Goal: Task Accomplishment & Management: Use online tool/utility

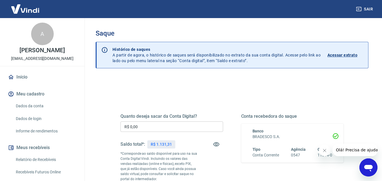
click at [178, 123] on input "R$ 0,00" at bounding box center [171, 127] width 103 height 10
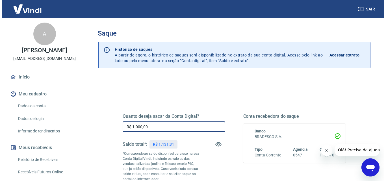
scroll to position [85, 0]
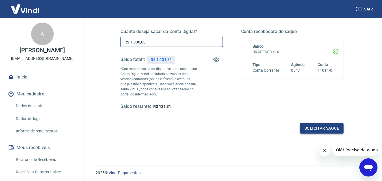
type input "R$ 1.000,00"
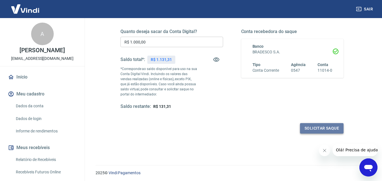
click at [325, 131] on button "Solicitar saque" at bounding box center [322, 128] width 44 height 10
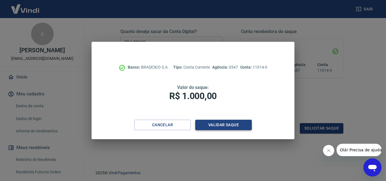
click at [211, 126] on button "Validar saque" at bounding box center [223, 125] width 57 height 10
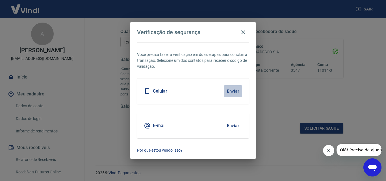
click at [232, 93] on button "Enviar" at bounding box center [233, 91] width 18 height 12
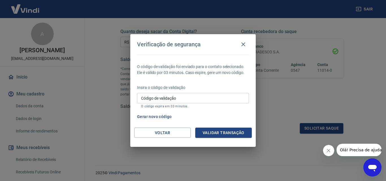
click at [226, 101] on input "Código de validação" at bounding box center [193, 98] width 112 height 10
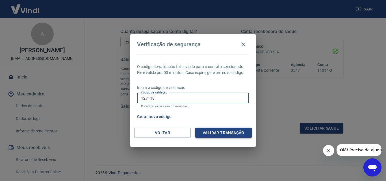
type input "127118"
click at [215, 128] on button "Validar transação" at bounding box center [223, 133] width 57 height 10
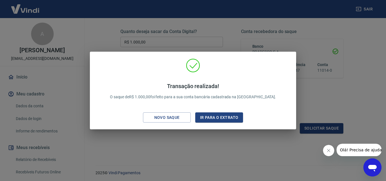
click at [216, 156] on div "Transação realizada! O saque de R$ 1.000,00 foi feito para a sua conta bancária…" at bounding box center [193, 90] width 386 height 181
